Goal: Entertainment & Leisure: Consume media (video, audio)

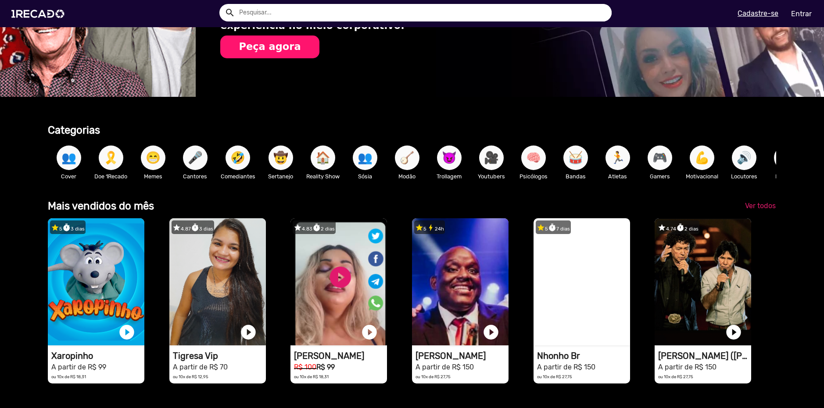
scroll to position [0, 817]
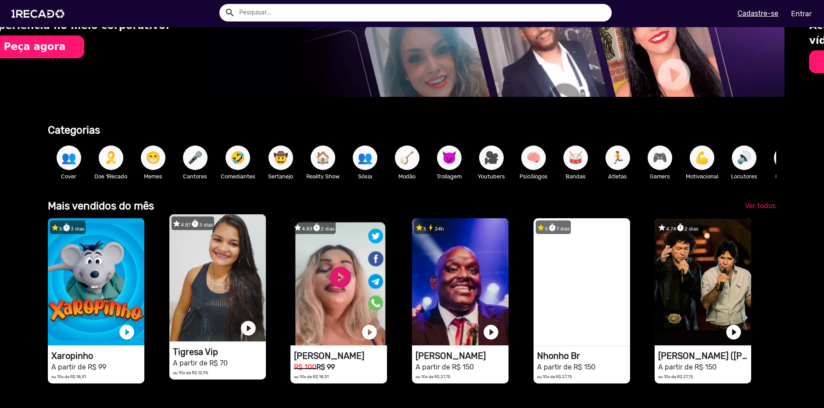
click at [220, 278] on video "1RECADO vídeos dedicados para fãs e empresas" at bounding box center [217, 277] width 96 height 127
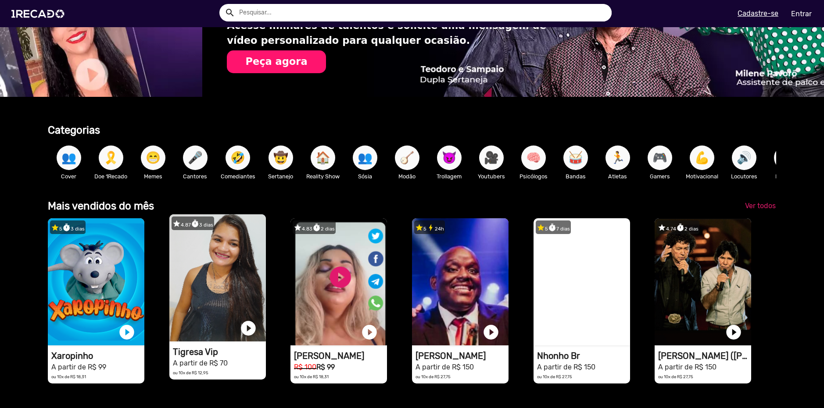
scroll to position [0, 1634]
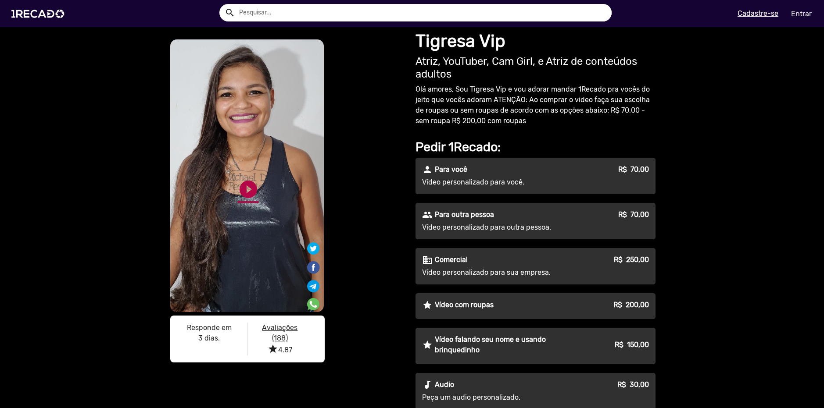
click at [238, 194] on link "play_circle_filled" at bounding box center [248, 189] width 21 height 21
click at [243, 192] on link "pause_circle" at bounding box center [248, 189] width 21 height 21
click at [543, 175] on div "person Para você R$ 70,00" at bounding box center [535, 169] width 227 height 11
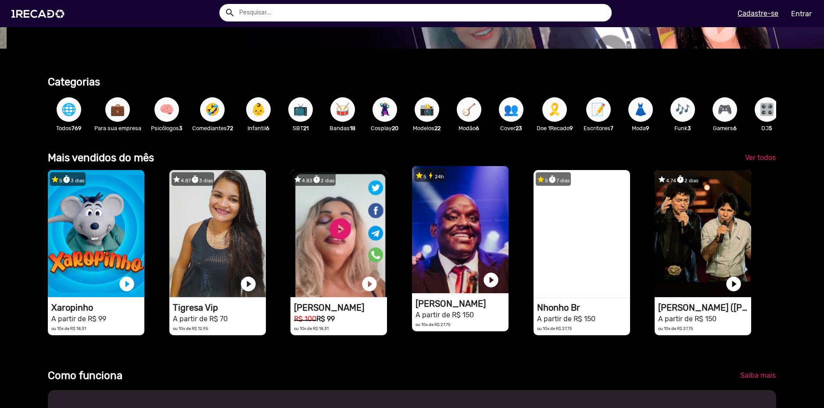
scroll to position [88, 0]
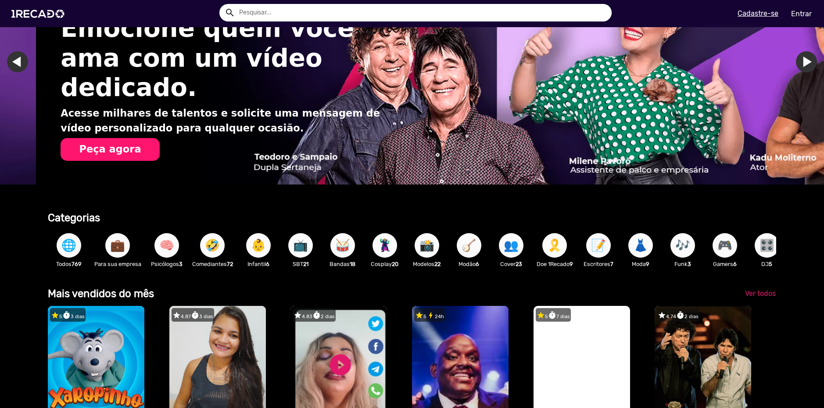
click at [221, 245] on button "🤣" at bounding box center [212, 245] width 25 height 25
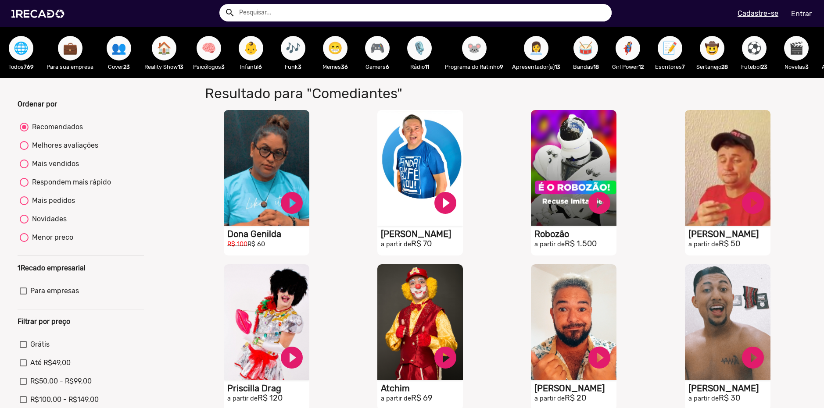
click at [385, 59] on span "🎮" at bounding box center [377, 48] width 15 height 25
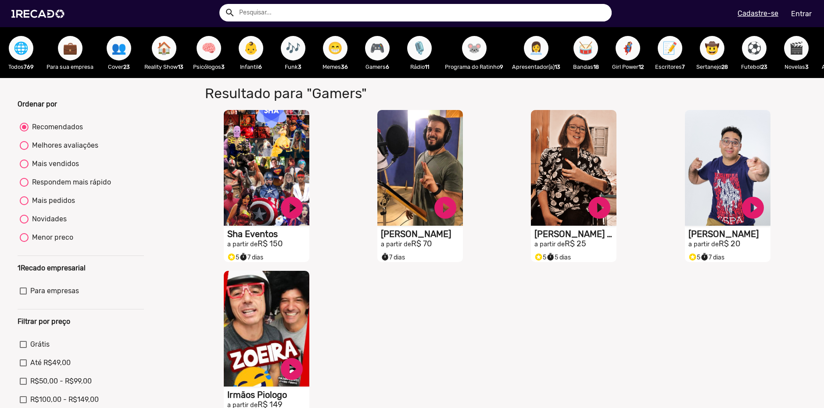
click at [710, 50] on span "🤠" at bounding box center [711, 48] width 15 height 25
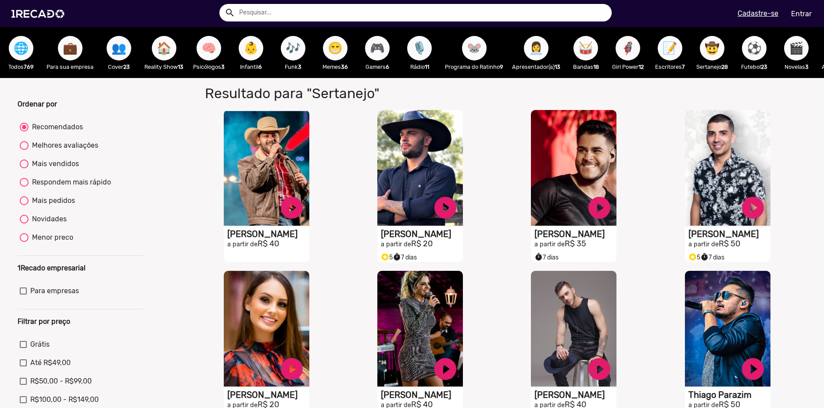
click at [753, 52] on span "⚽" at bounding box center [754, 48] width 15 height 25
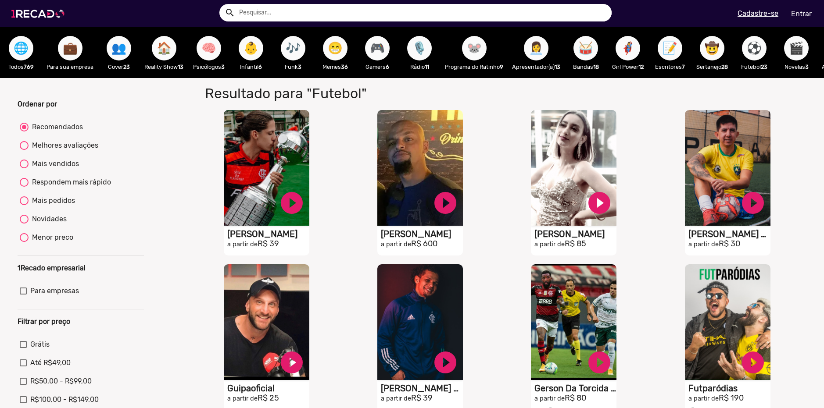
click at [30, 21] on img at bounding box center [40, 13] width 66 height 37
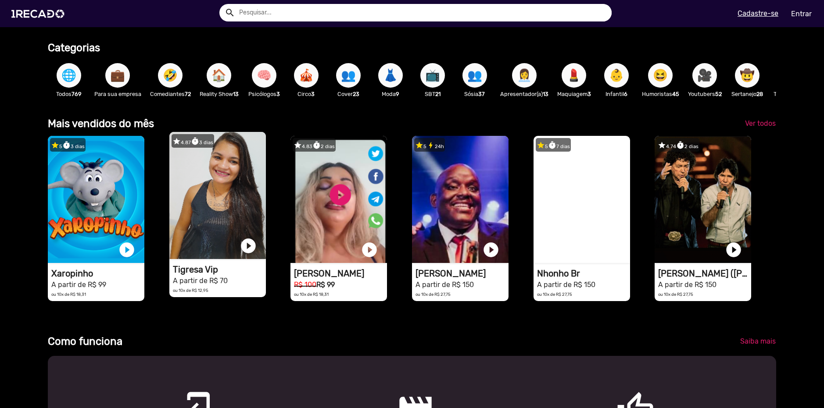
scroll to position [263, 0]
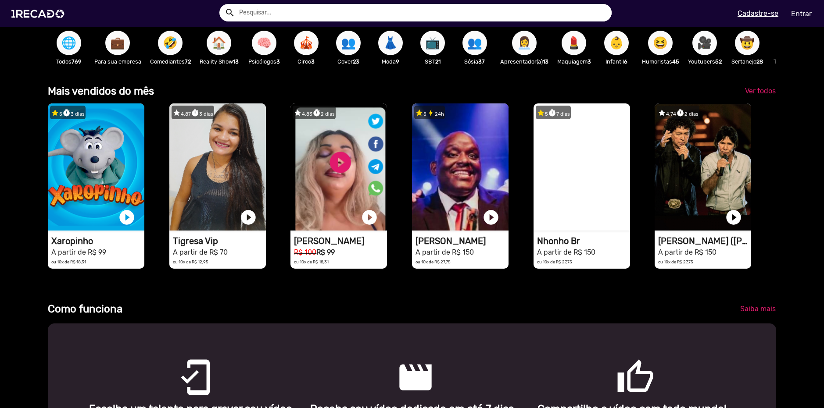
click at [226, 193] on video "1RECADO vídeos dedicados para fãs e empresas" at bounding box center [217, 167] width 96 height 127
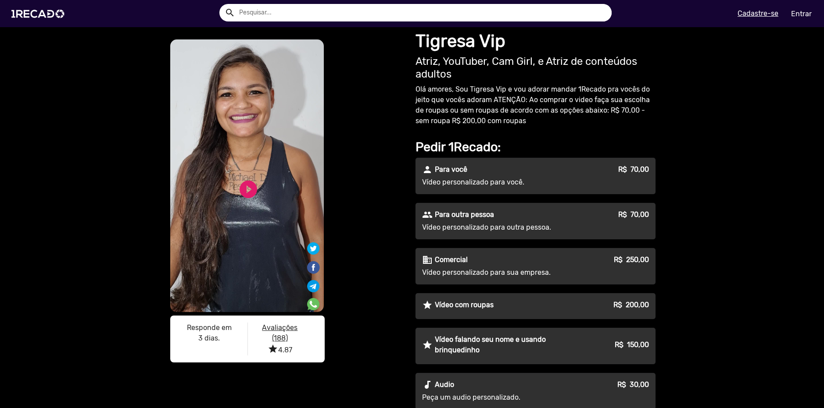
click at [463, 302] on p "Vídeo com roupas" at bounding box center [464, 305] width 59 height 11
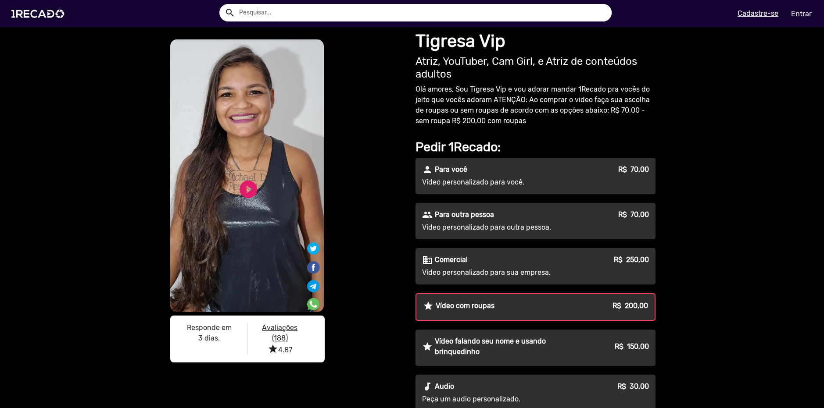
click at [508, 181] on p "Vídeo personalizado para você." at bounding box center [501, 182] width 159 height 11
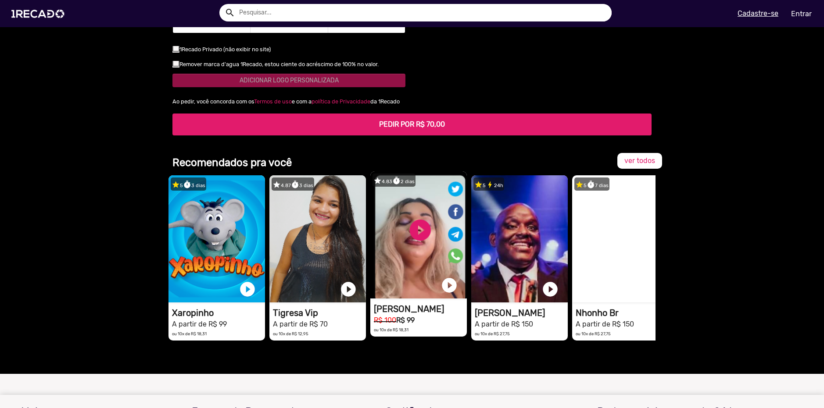
scroll to position [833, 0]
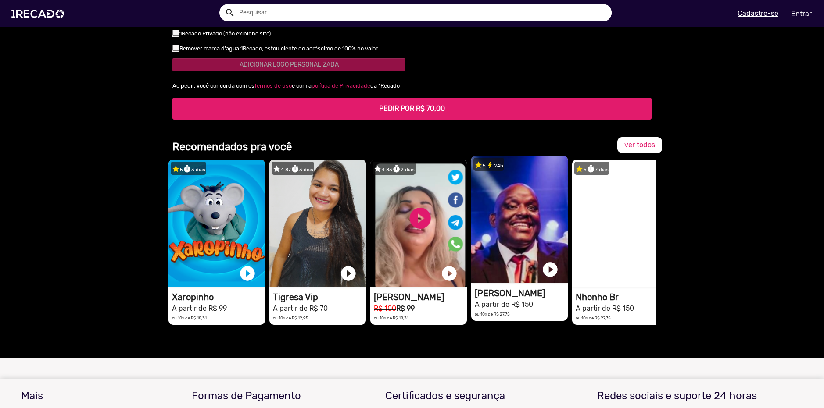
click at [538, 210] on video "1RECADO vídeos dedicados para fãs e empresas" at bounding box center [519, 219] width 96 height 127
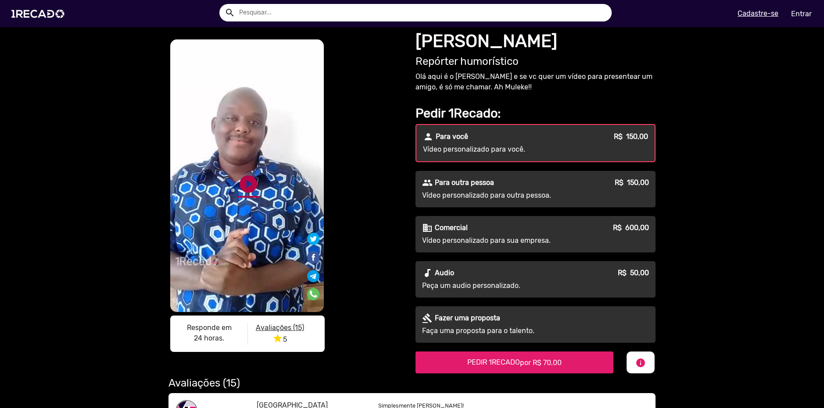
click at [255, 182] on link "play_circle_filled" at bounding box center [248, 184] width 21 height 21
click at [249, 184] on link "pause_circle" at bounding box center [248, 184] width 21 height 21
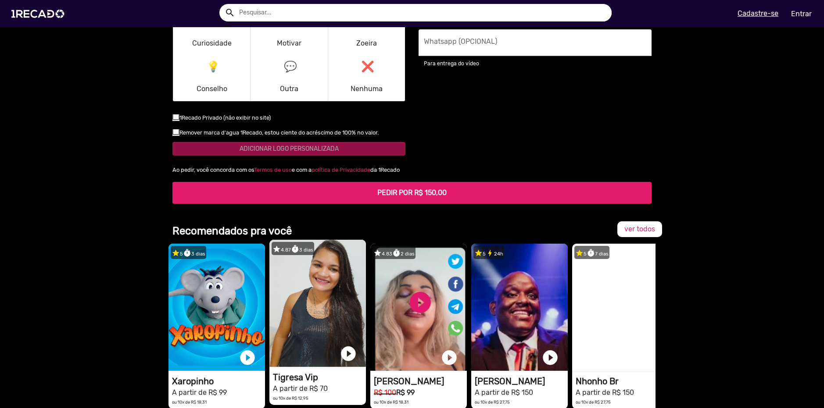
scroll to position [1404, 0]
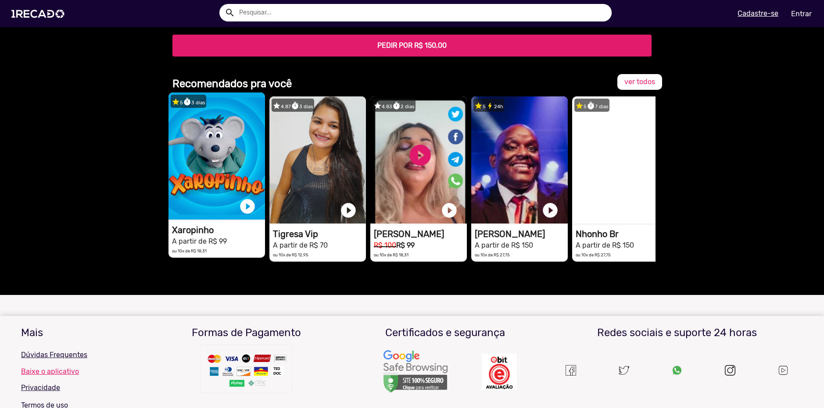
click at [207, 155] on video "1RECADO vídeos dedicados para fãs e empresas" at bounding box center [216, 156] width 96 height 127
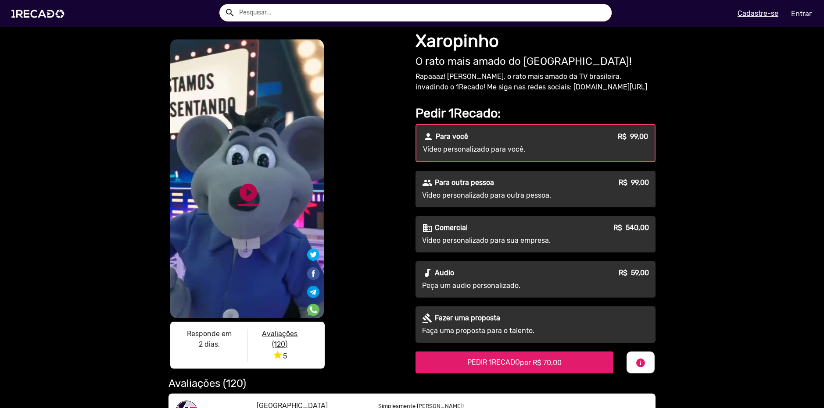
click at [252, 201] on link "play_circle_filled" at bounding box center [248, 192] width 21 height 21
click at [245, 195] on link "pause_circle" at bounding box center [248, 192] width 21 height 21
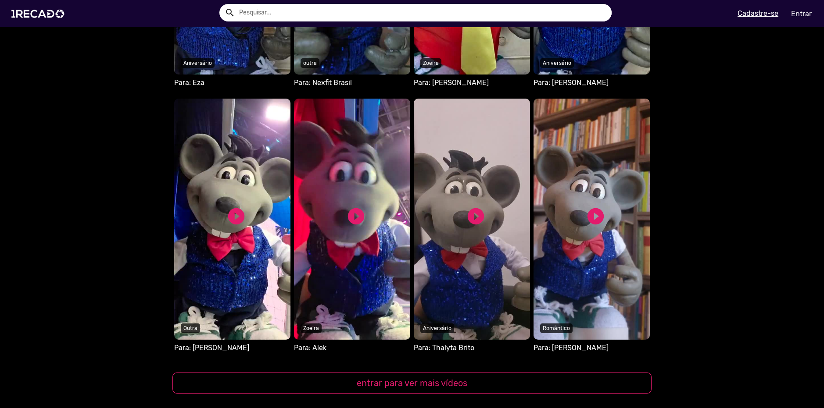
scroll to position [746, 0]
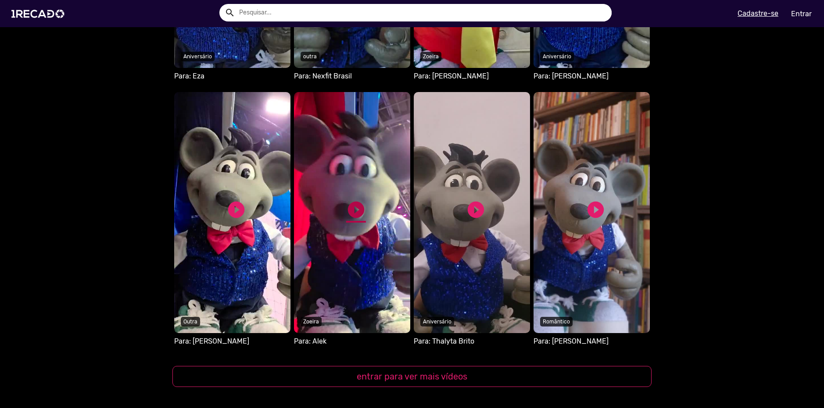
click at [352, 216] on link "play_circle_filled" at bounding box center [356, 210] width 20 height 20
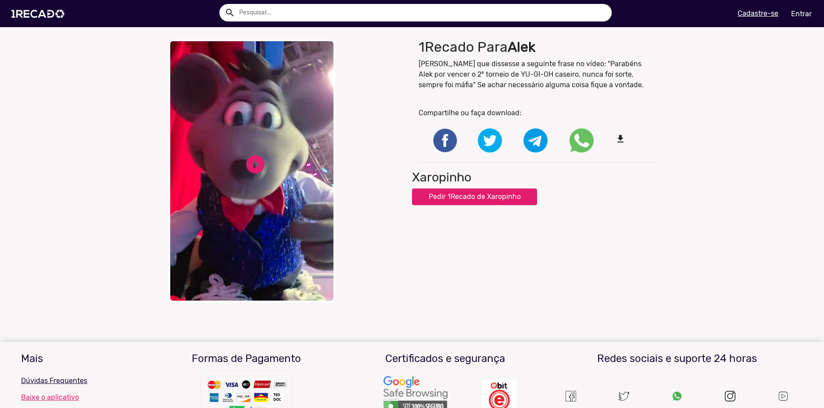
click at [263, 171] on video "Your browser does not support HTML5 video." at bounding box center [251, 170] width 167 height 263
click at [253, 154] on link "pause_circle" at bounding box center [255, 165] width 22 height 22
